Goal: Task Accomplishment & Management: Use online tool/utility

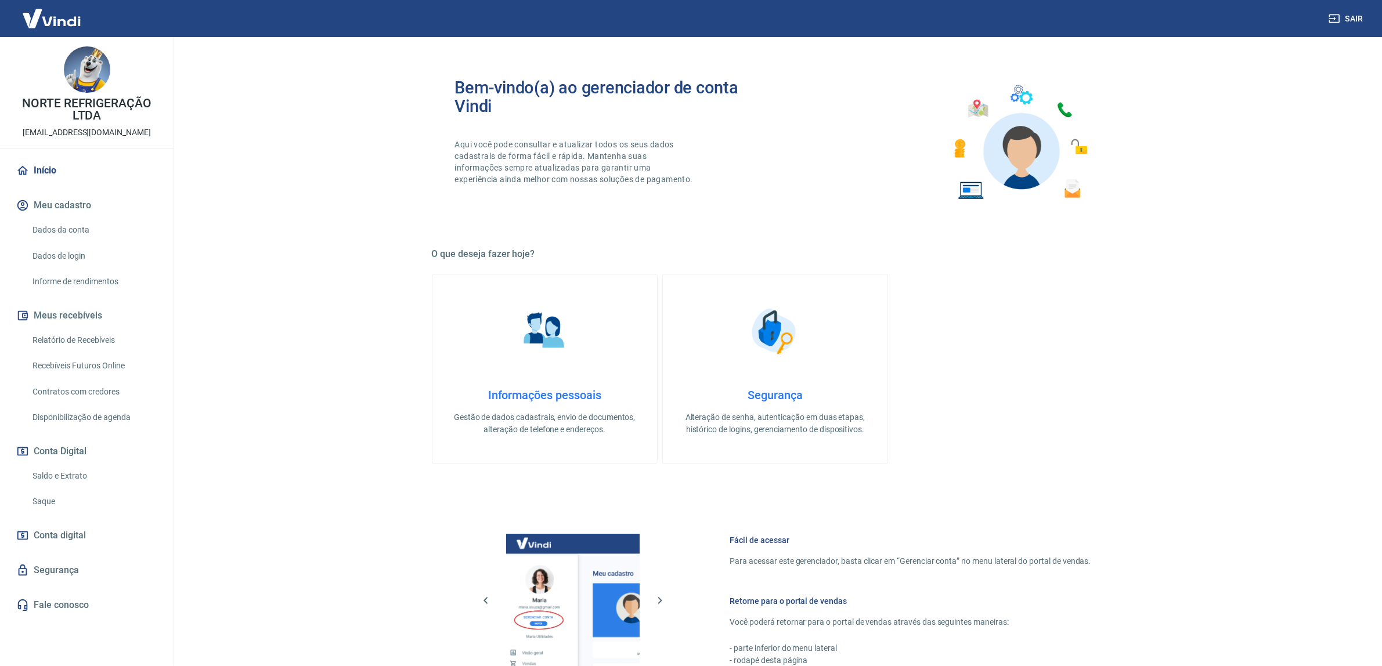
scroll to position [218, 0]
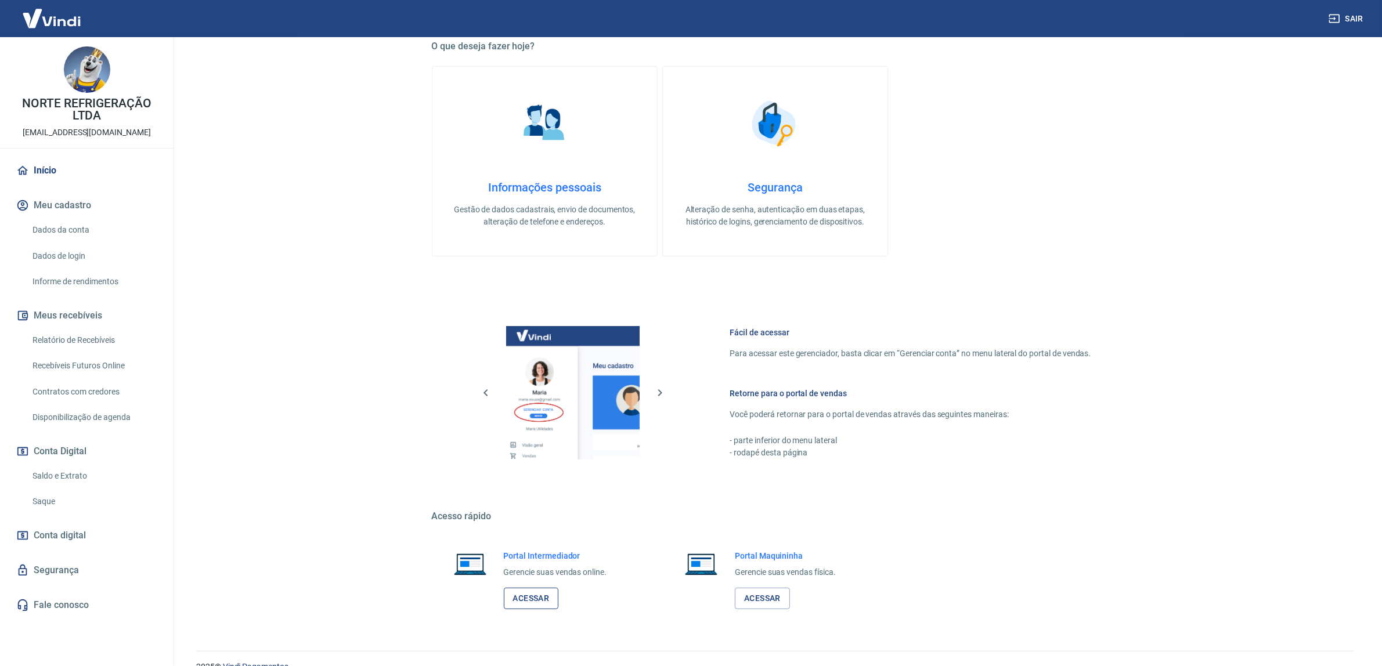
click at [535, 601] on link "Acessar" at bounding box center [531, 598] width 55 height 21
